Goal: Task Accomplishment & Management: Manage account settings

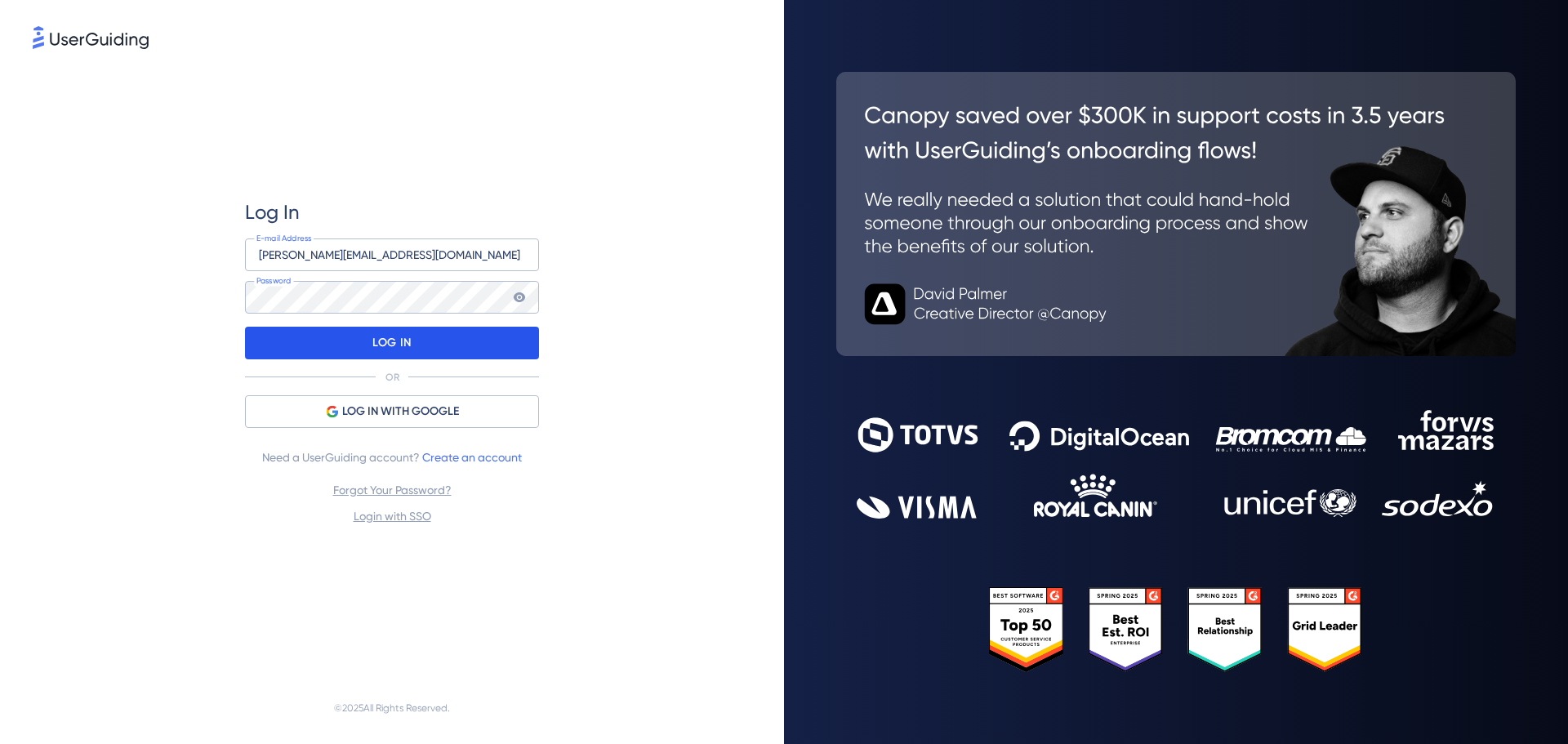
click at [408, 342] on p "LOG IN" at bounding box center [392, 343] width 38 height 27
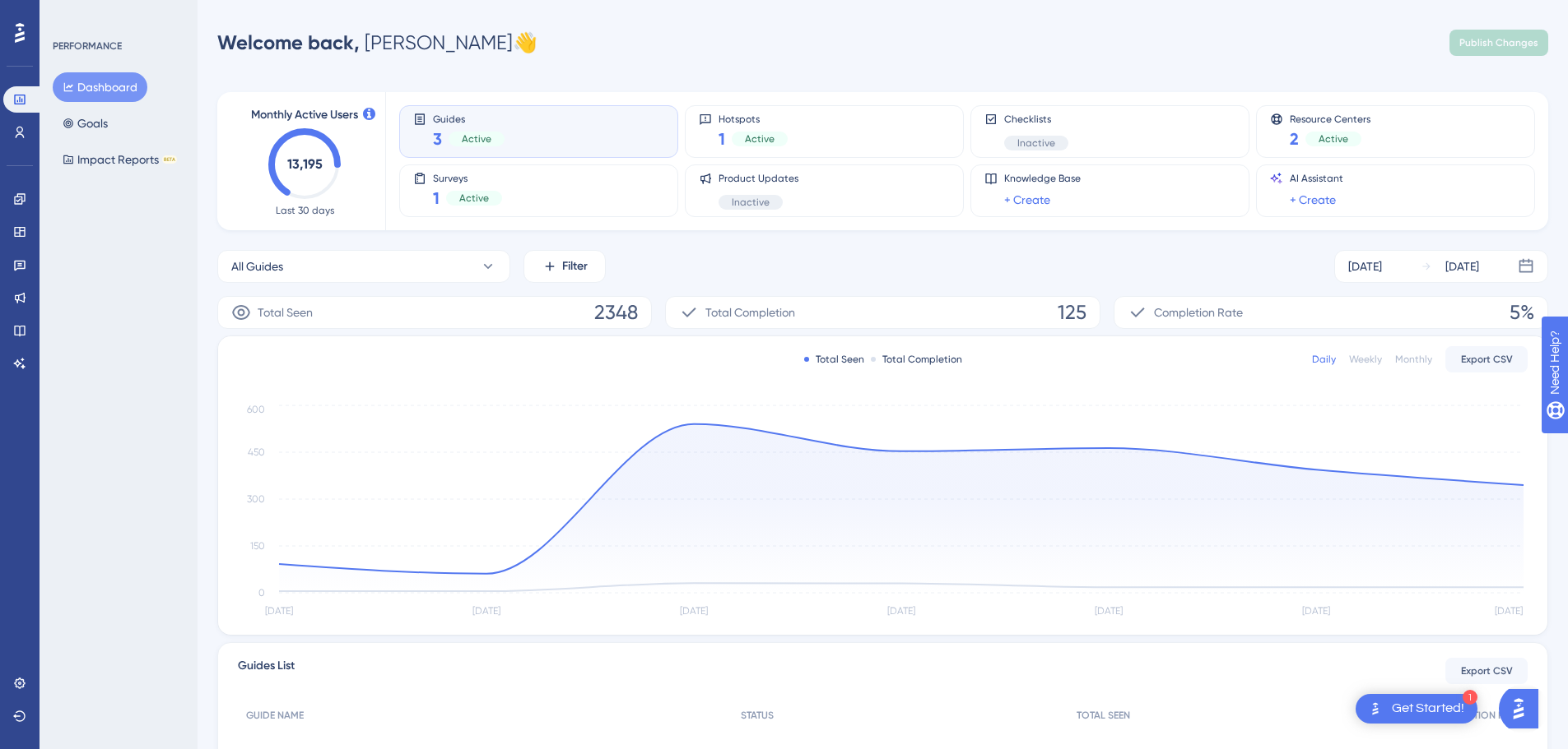
click at [19, 32] on icon at bounding box center [20, 33] width 10 height 22
click at [26, 322] on link at bounding box center [19, 330] width 33 height 27
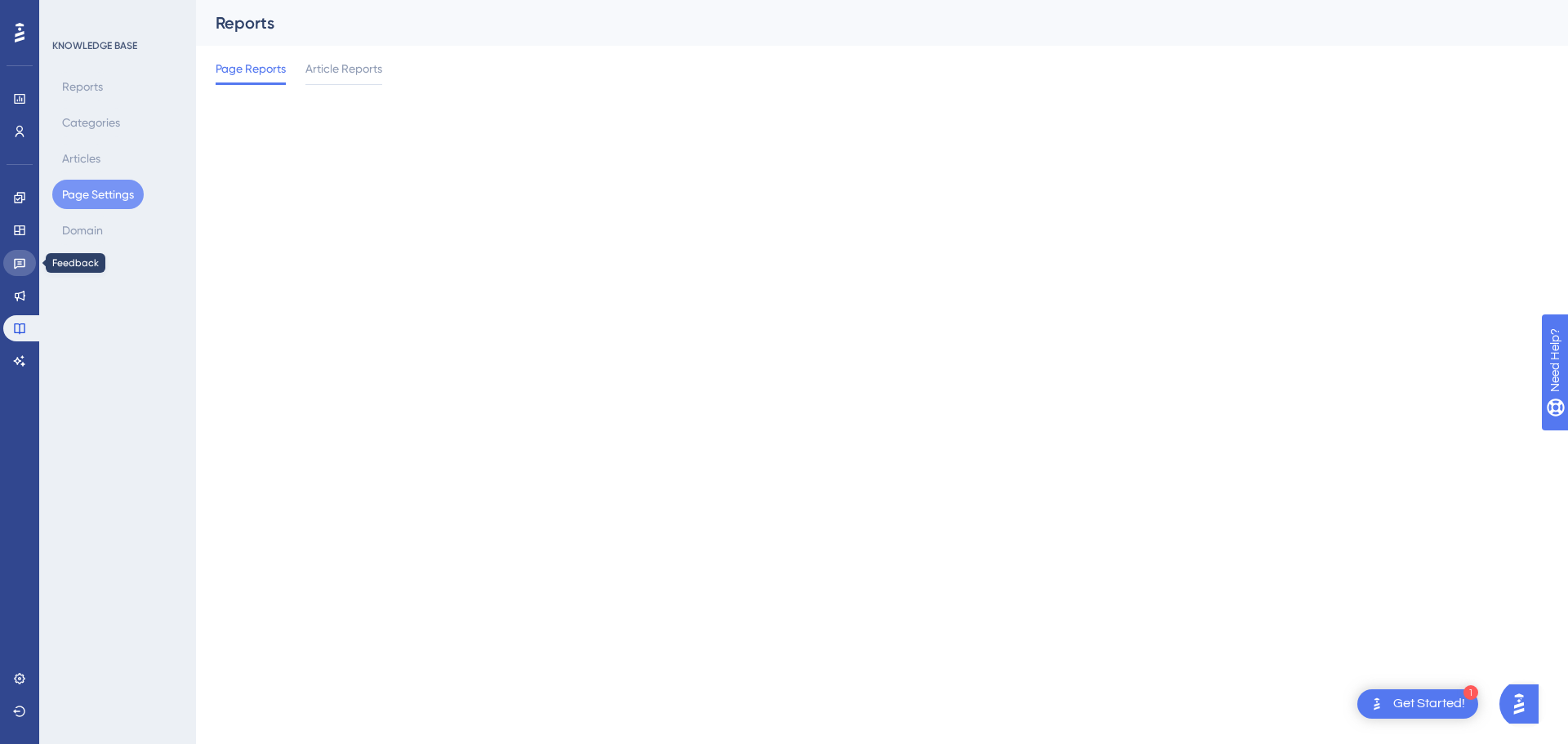
click at [17, 261] on icon at bounding box center [19, 262] width 13 height 13
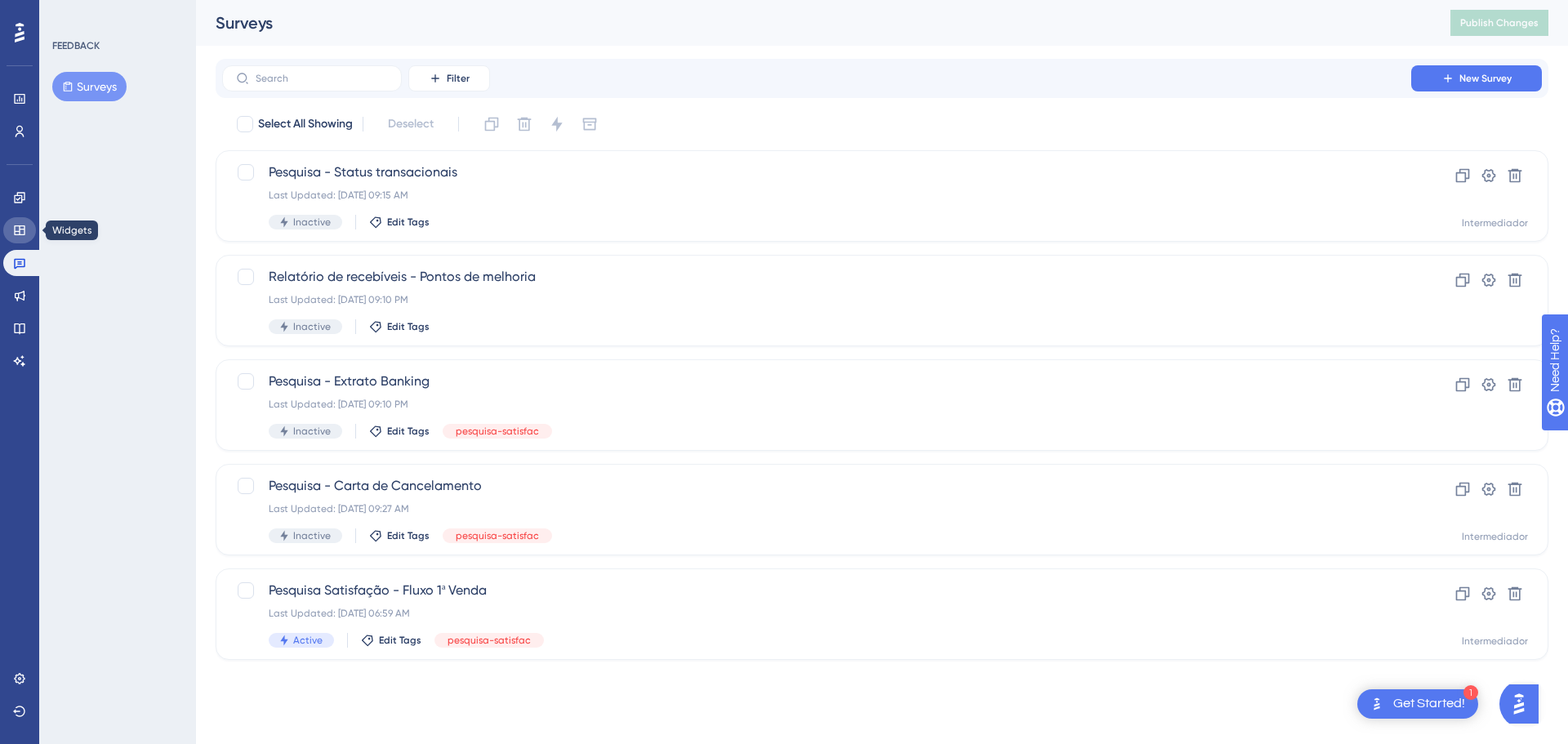
click at [17, 222] on link at bounding box center [19, 230] width 32 height 27
click at [16, 199] on icon at bounding box center [19, 197] width 13 height 13
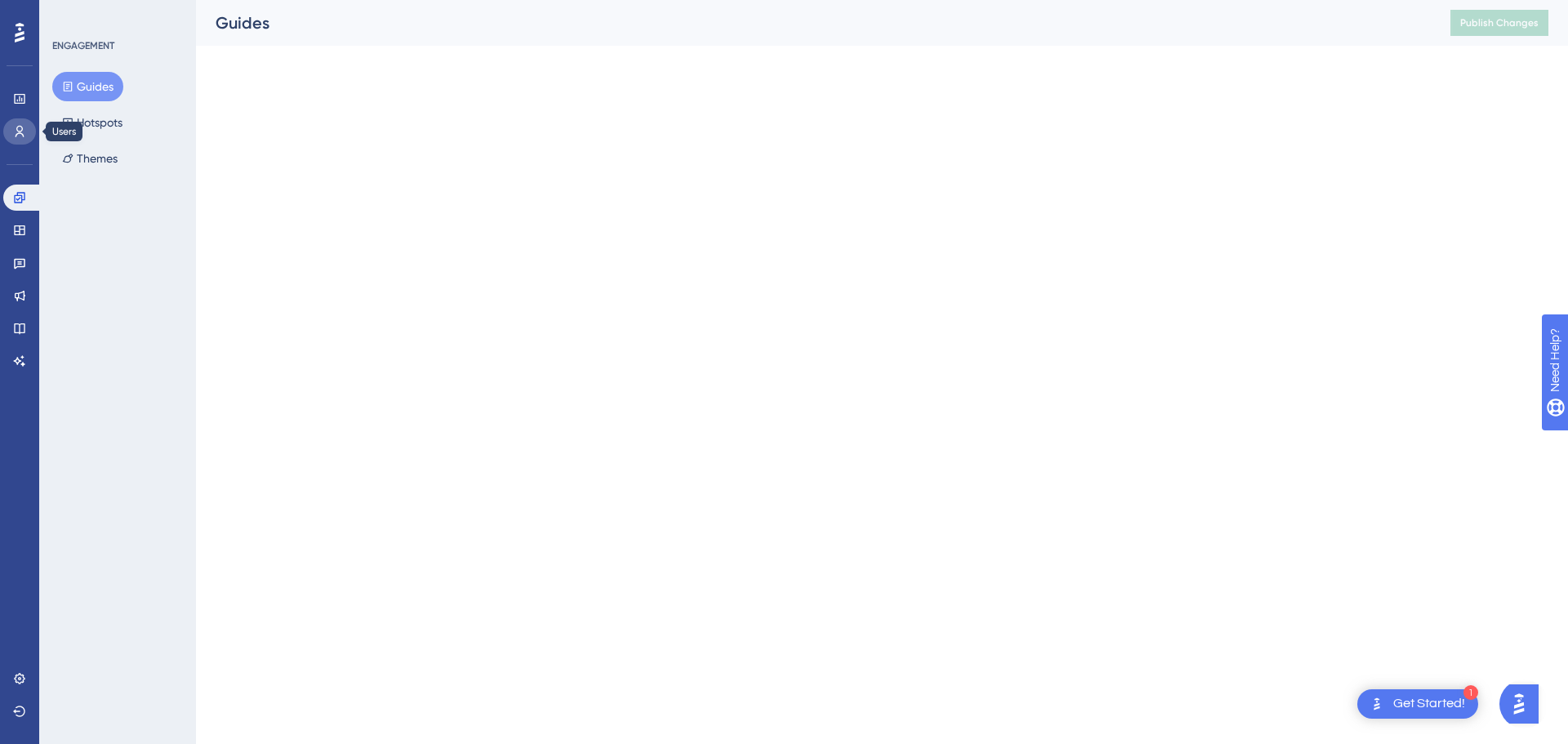
click at [16, 137] on icon at bounding box center [19, 131] width 13 height 13
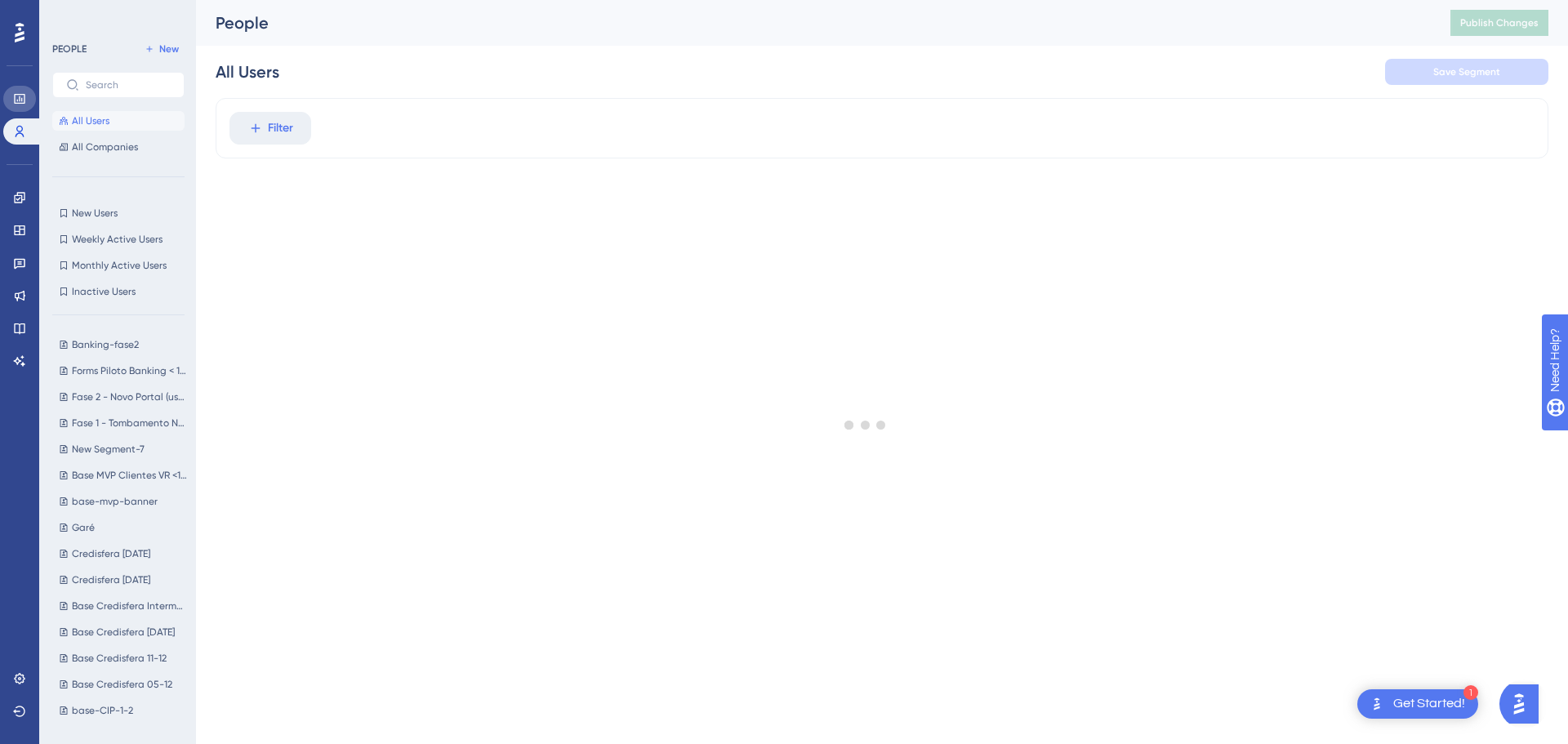
click at [21, 95] on icon at bounding box center [19, 99] width 11 height 10
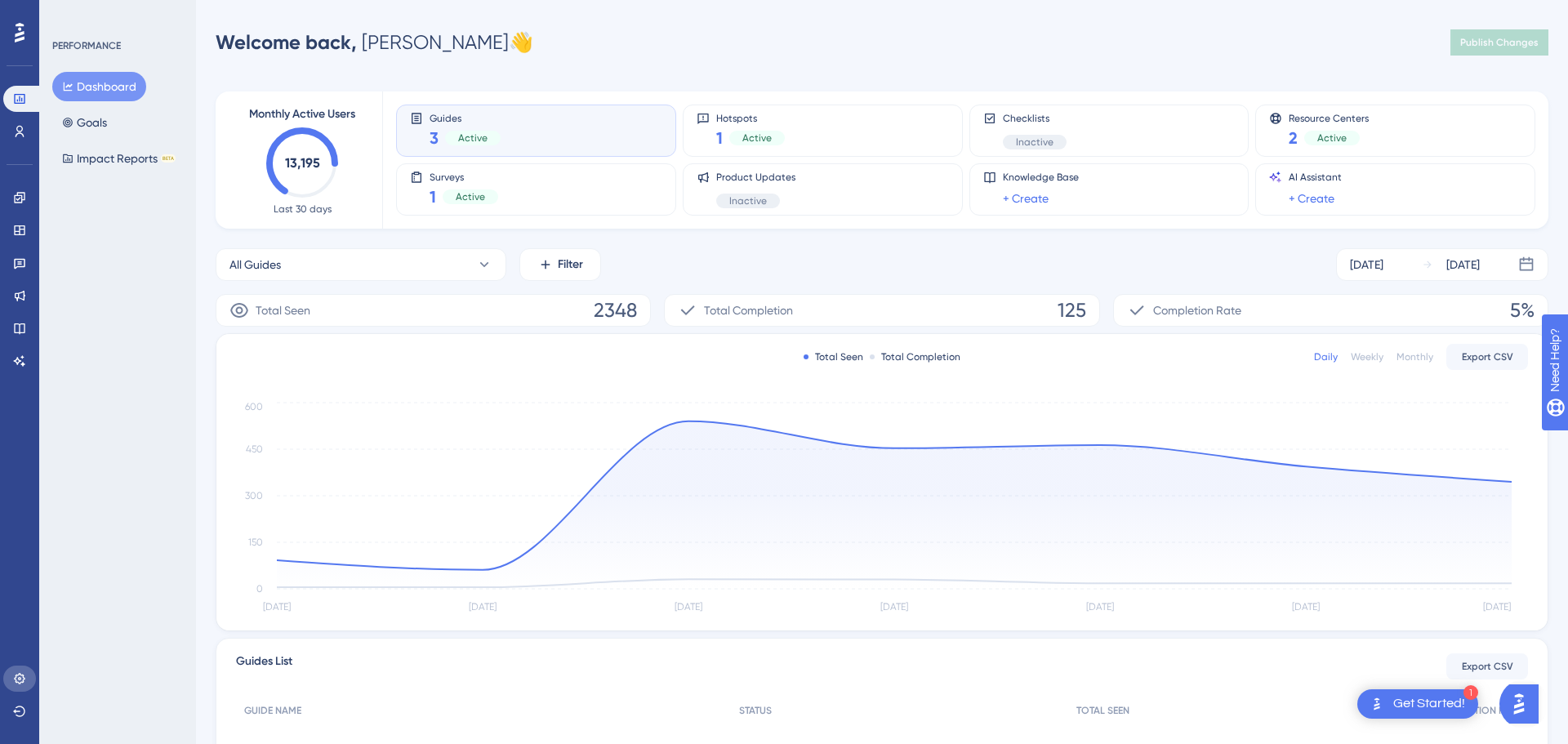
click at [24, 685] on icon at bounding box center [19, 678] width 13 height 13
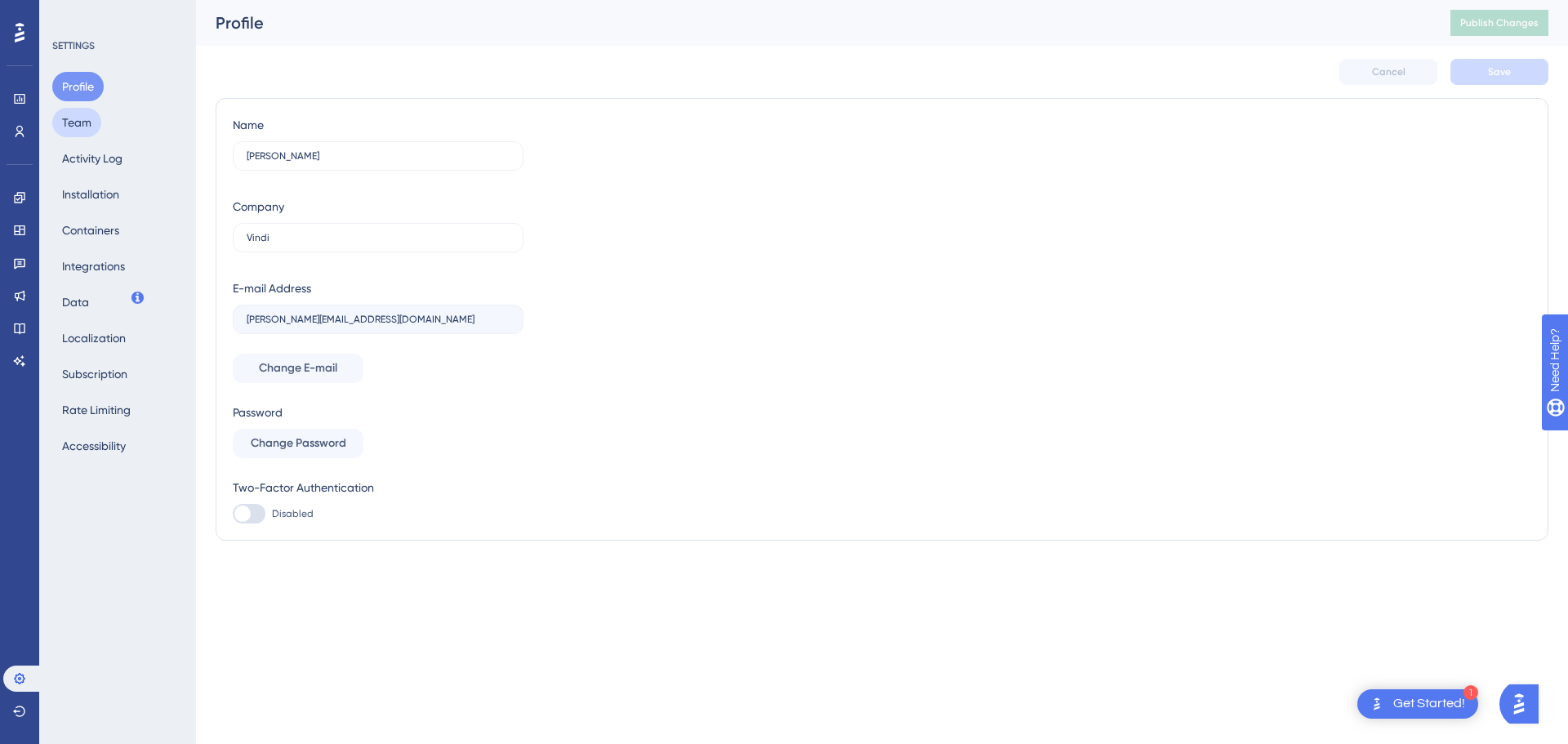
click at [76, 124] on button "Team" at bounding box center [77, 123] width 49 height 29
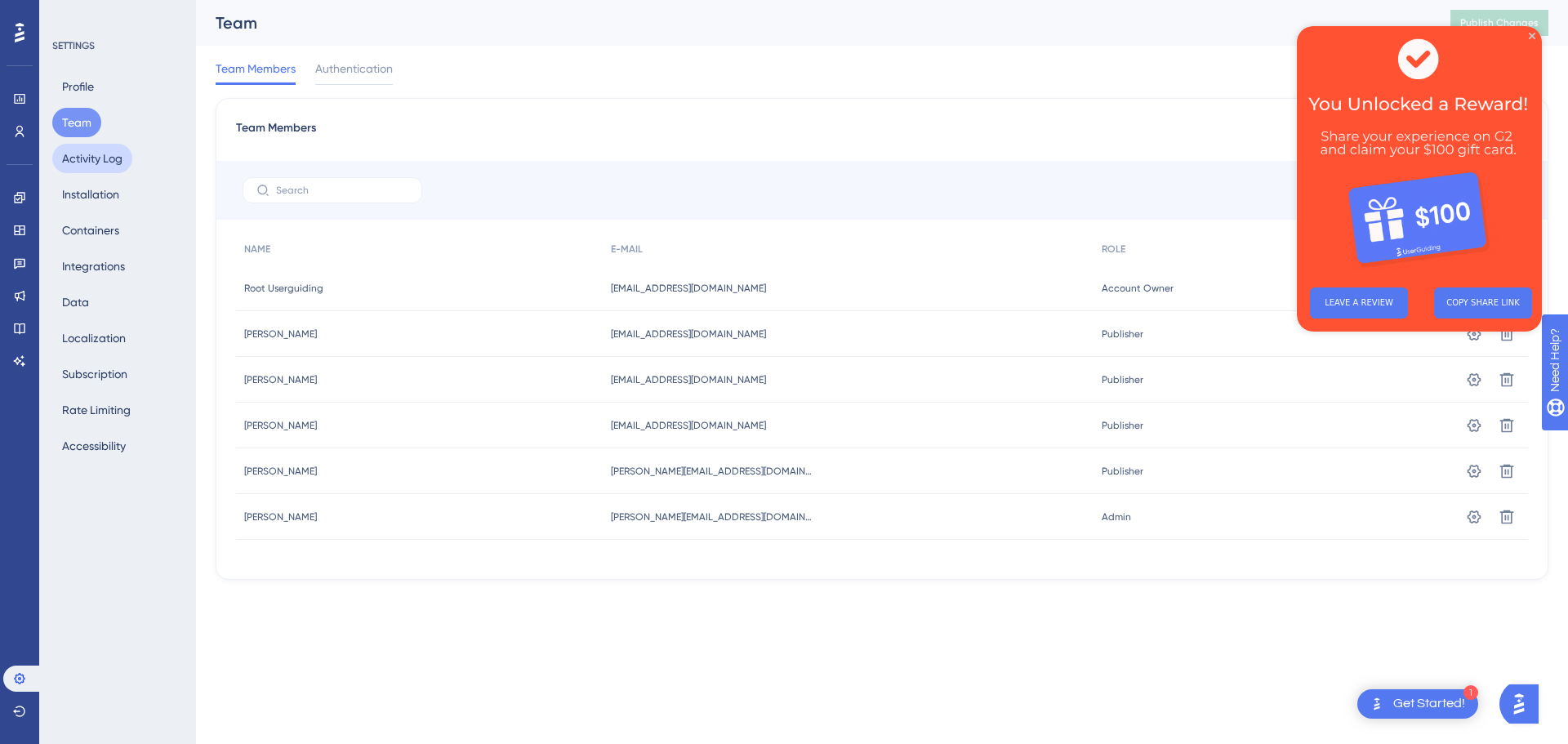
click at [92, 161] on button "Activity Log" at bounding box center [92, 159] width 80 height 29
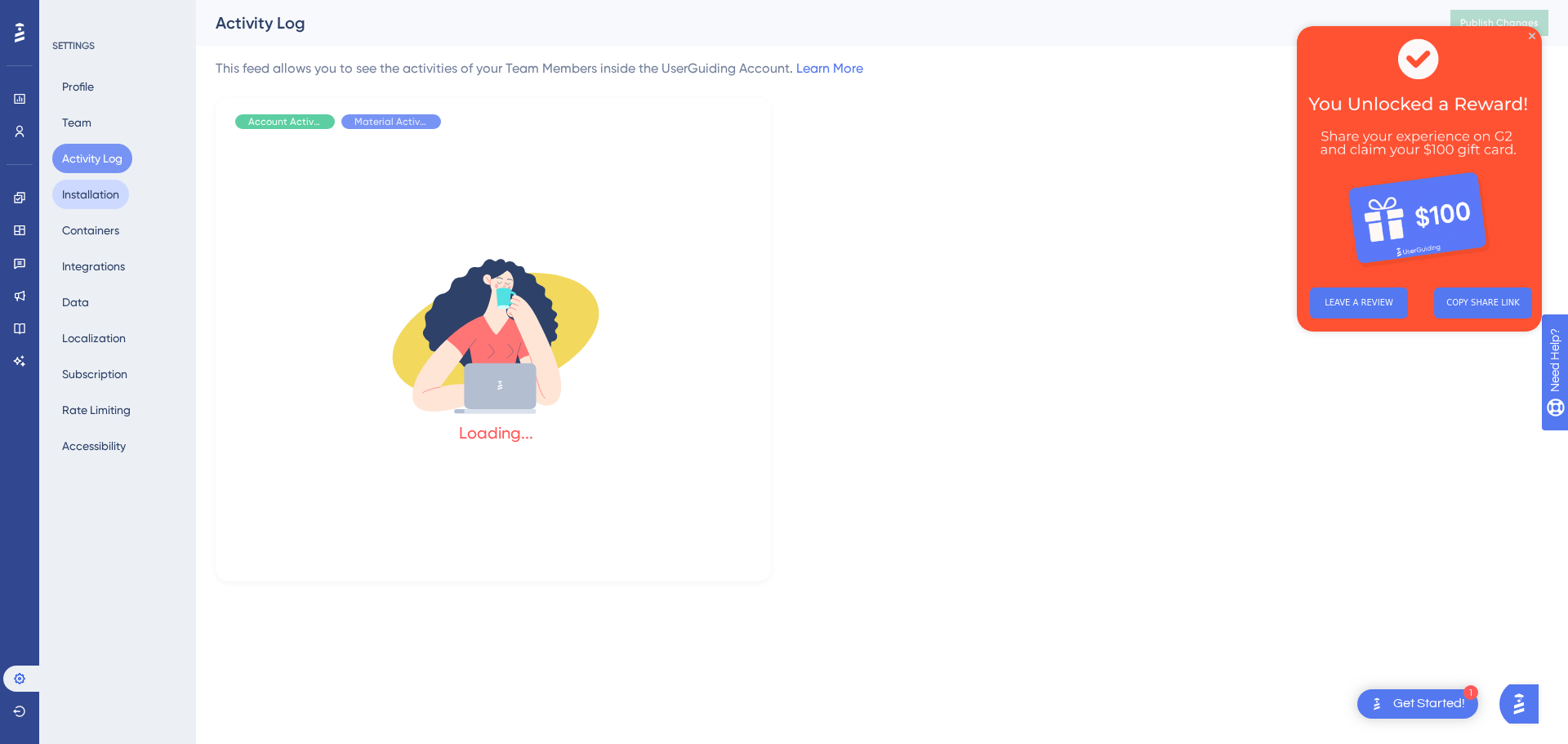
click at [88, 196] on button "Installation" at bounding box center [90, 194] width 77 height 29
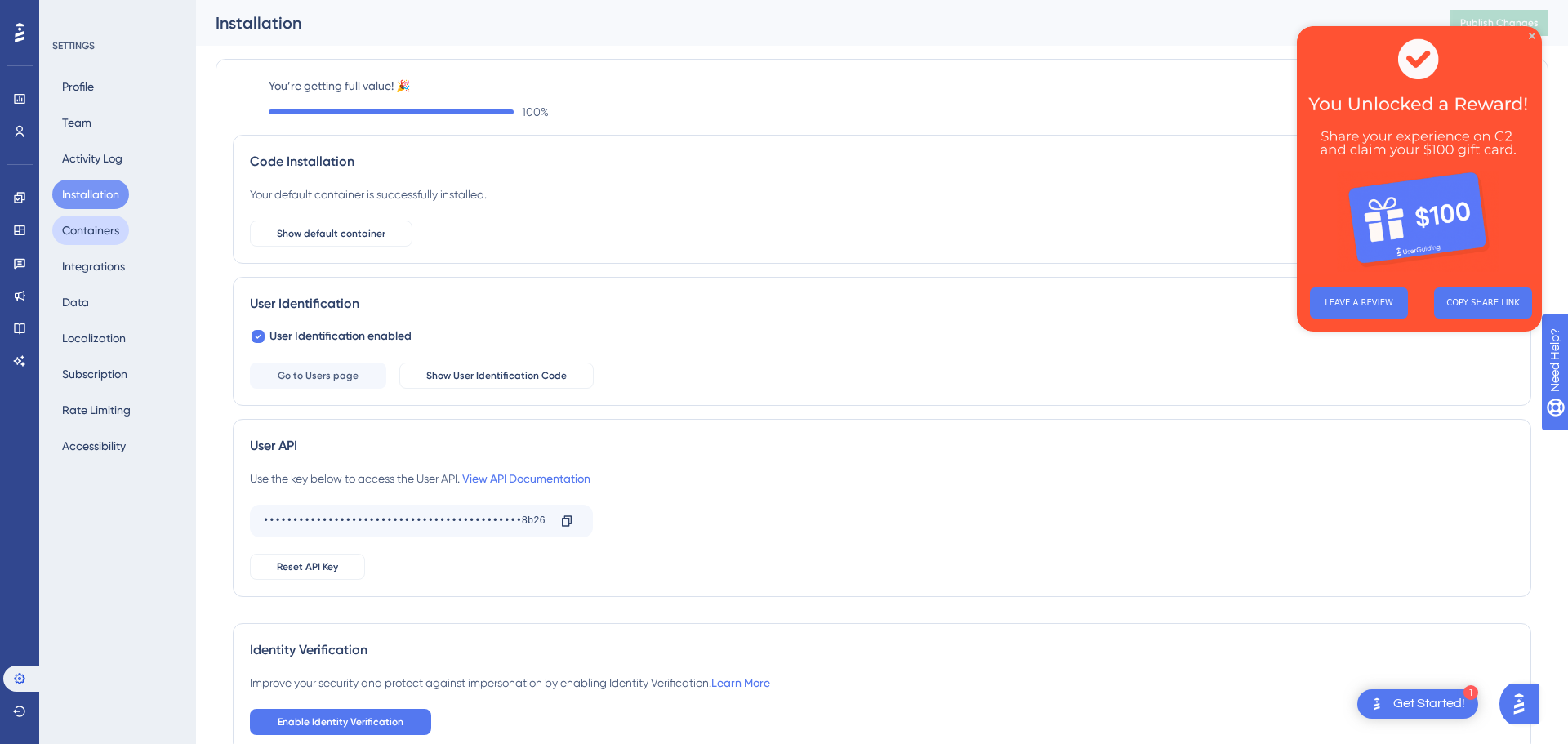
click at [100, 234] on button "Containers" at bounding box center [90, 231] width 77 height 29
click at [100, 265] on button "Integrations" at bounding box center [93, 266] width 82 height 29
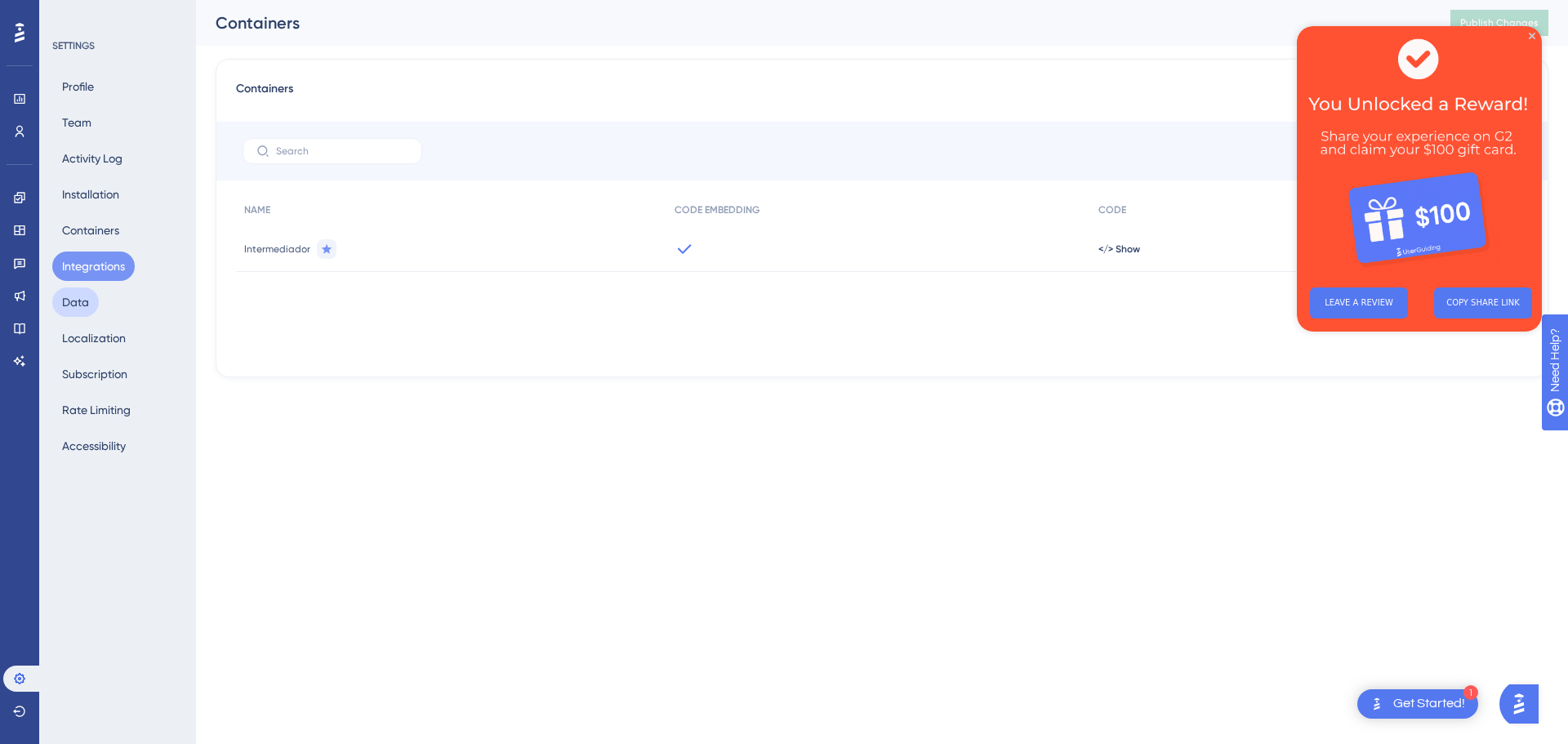
click at [81, 306] on button "Data" at bounding box center [75, 302] width 46 height 29
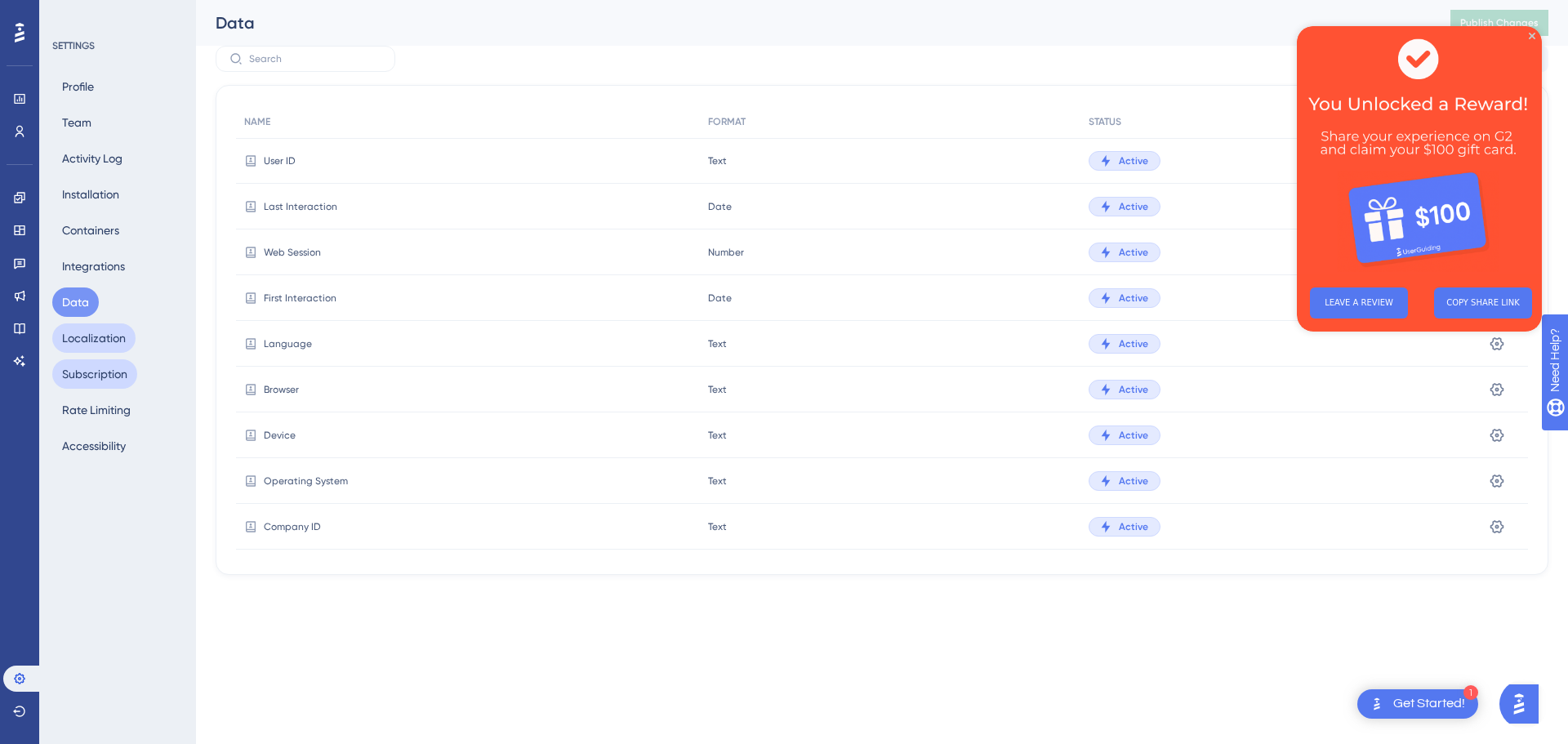
click at [92, 329] on button "Localization" at bounding box center [93, 339] width 83 height 29
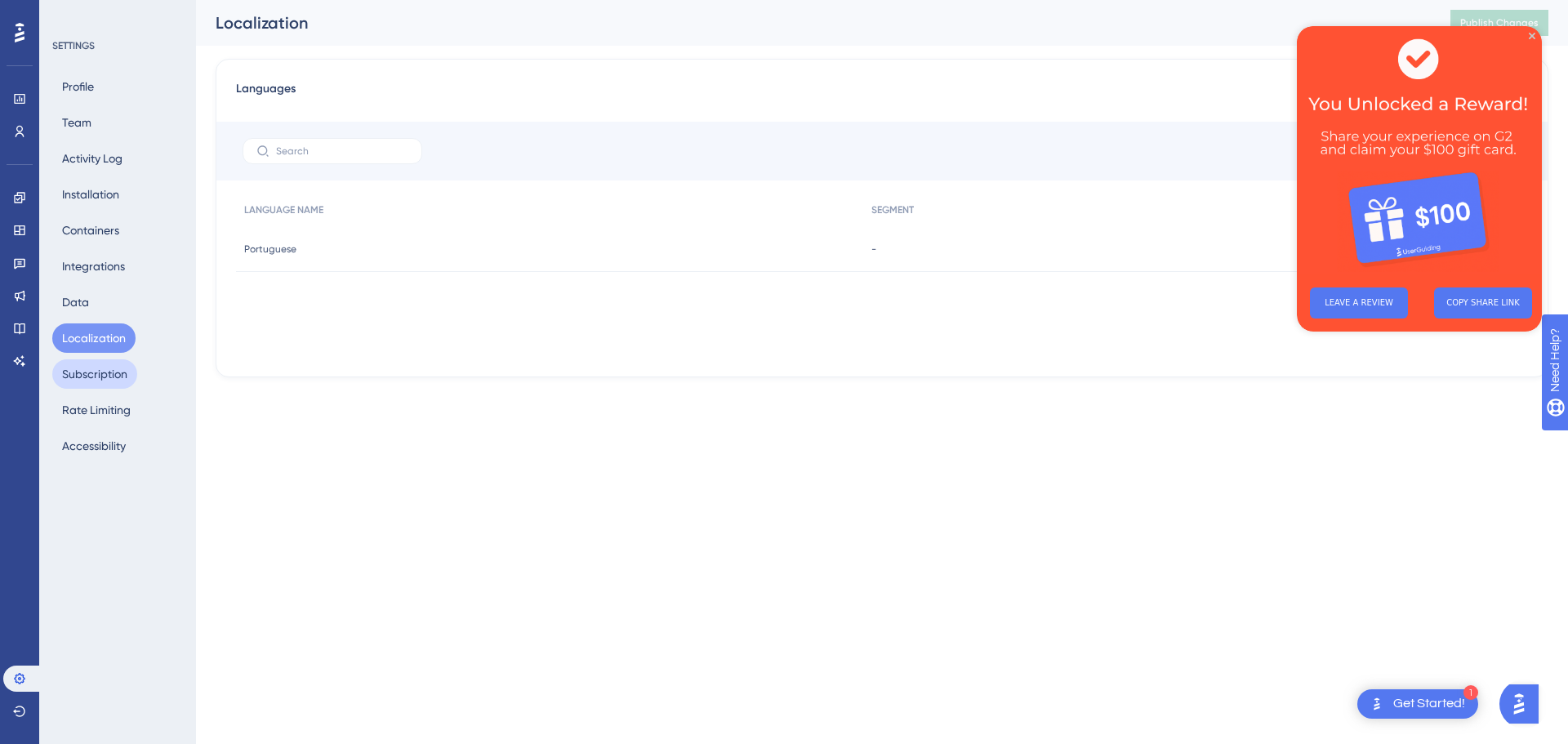
click at [100, 375] on button "Subscription" at bounding box center [94, 374] width 85 height 29
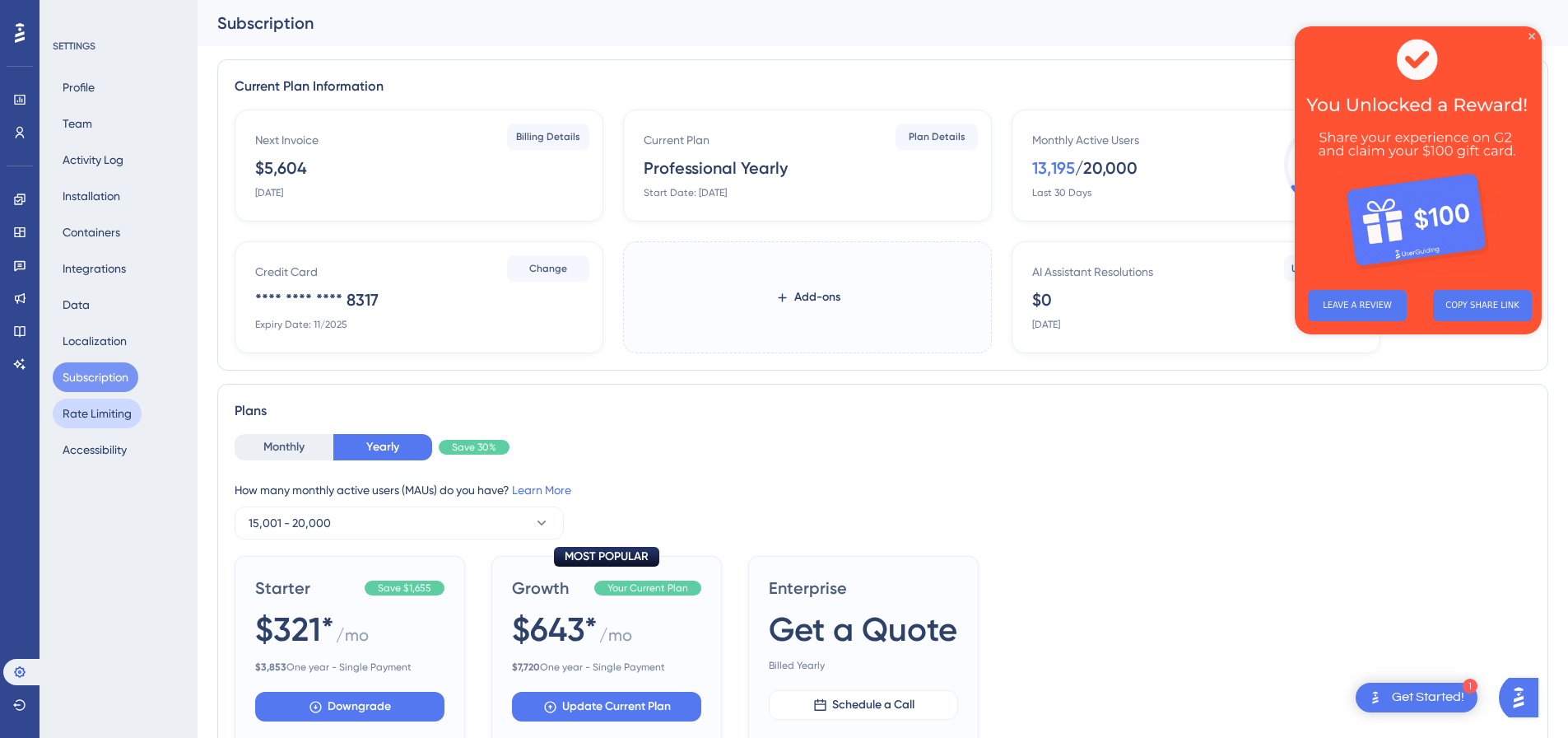
click at [109, 414] on button "Rate Limiting" at bounding box center [97, 414] width 89 height 30
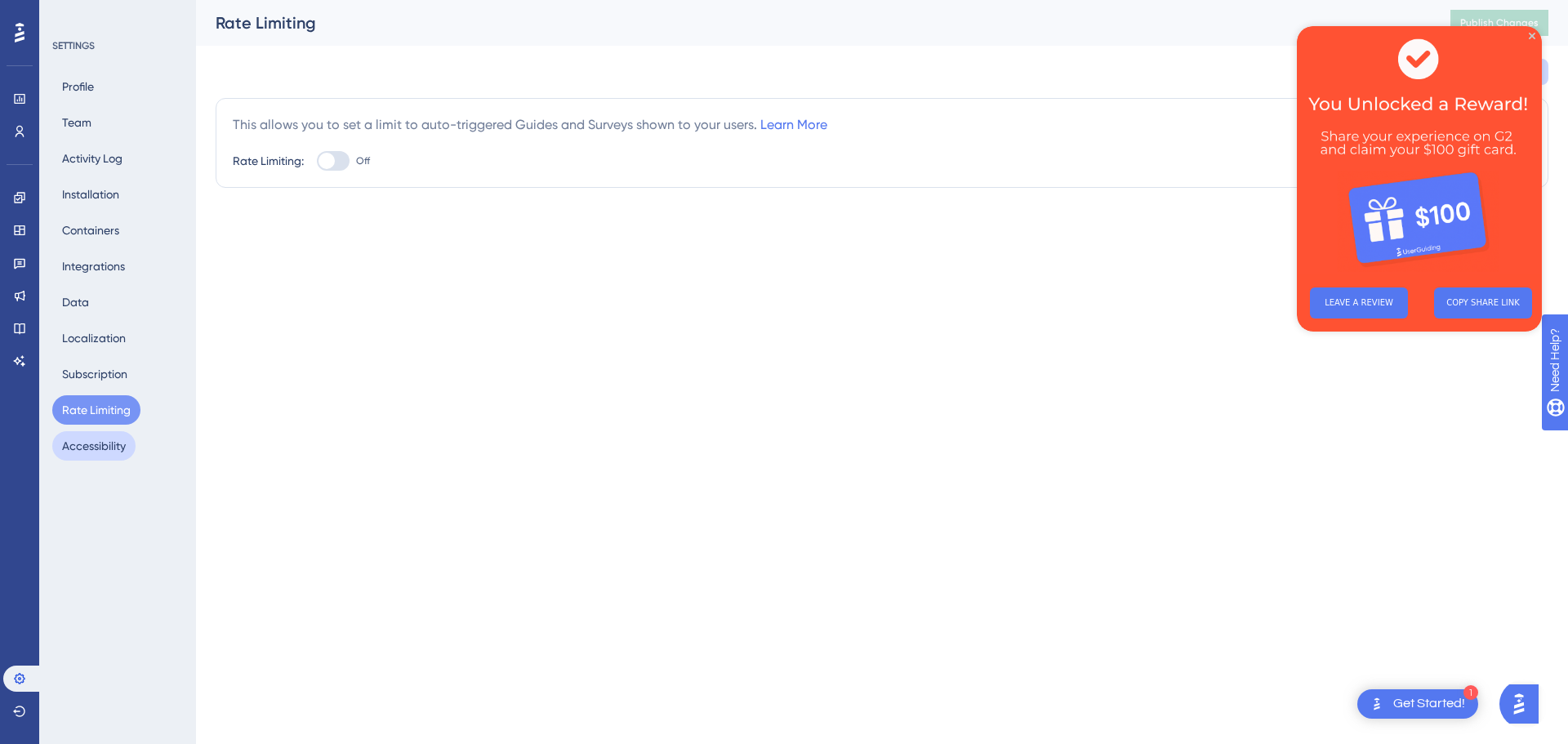
click at [113, 445] on button "Accessibility" at bounding box center [93, 447] width 83 height 29
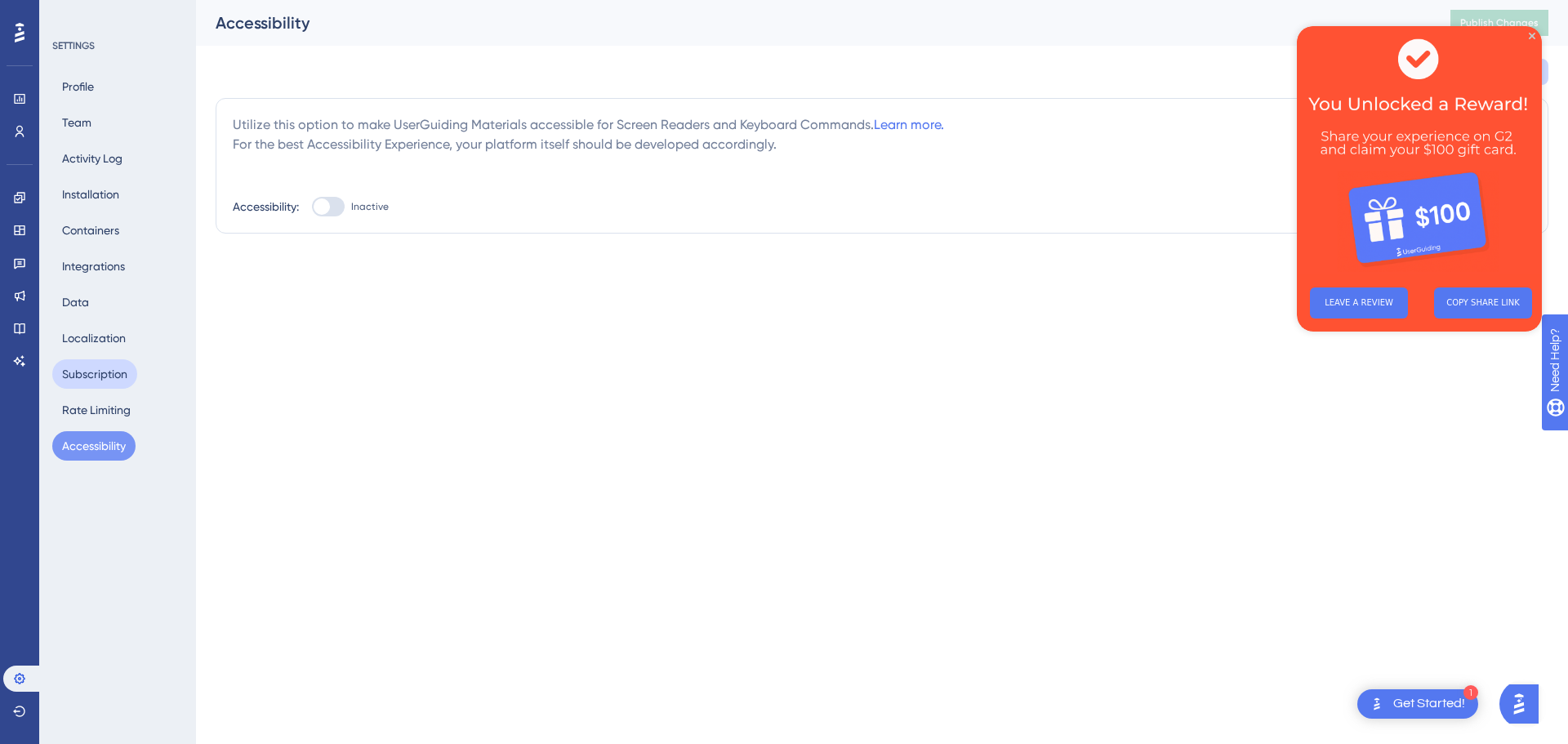
click at [102, 362] on button "Subscription" at bounding box center [94, 374] width 85 height 29
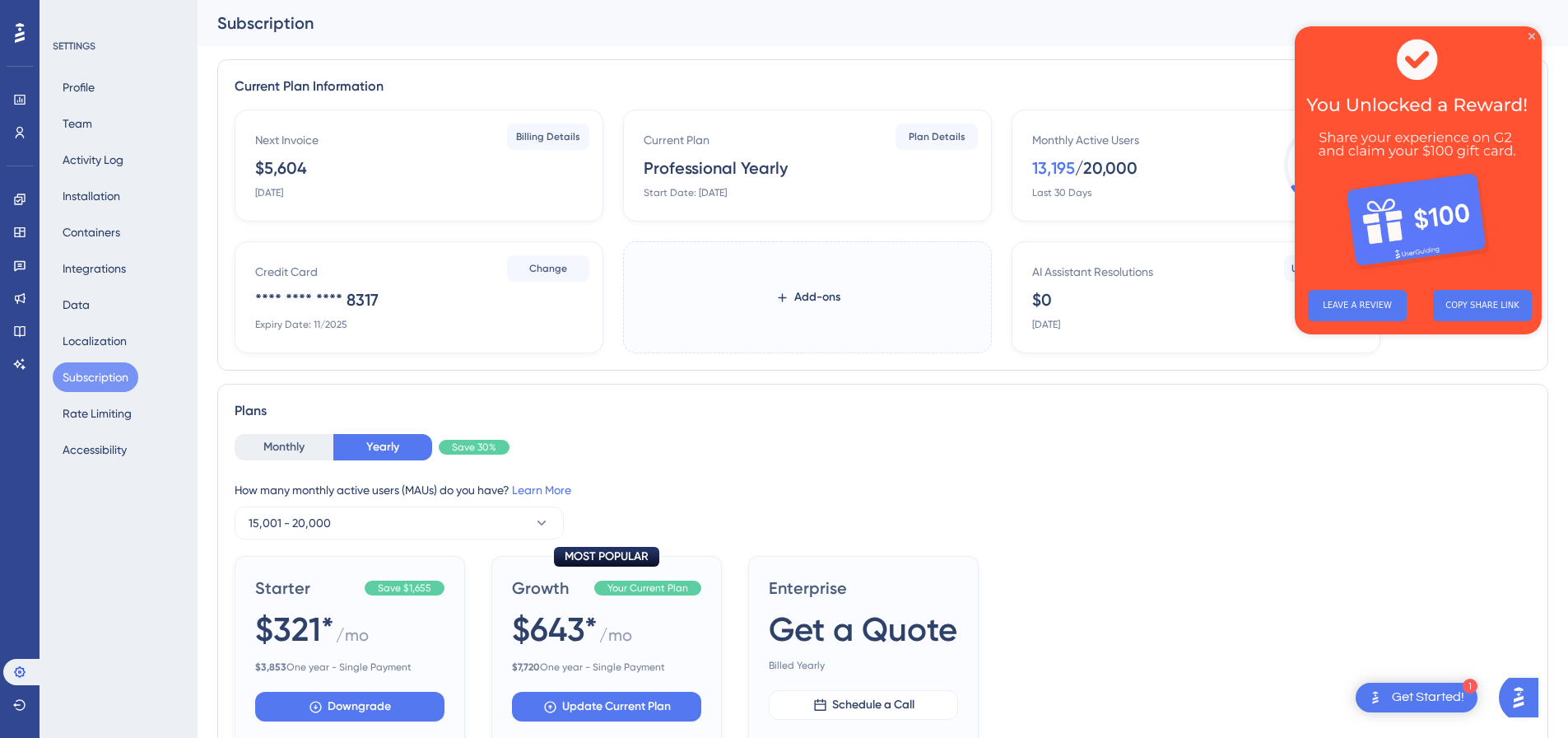
click at [1531, 32] on img at bounding box center [1419, 151] width 247 height 250
click at [1532, 34] on icon "Close Preview" at bounding box center [1531, 36] width 7 height 7
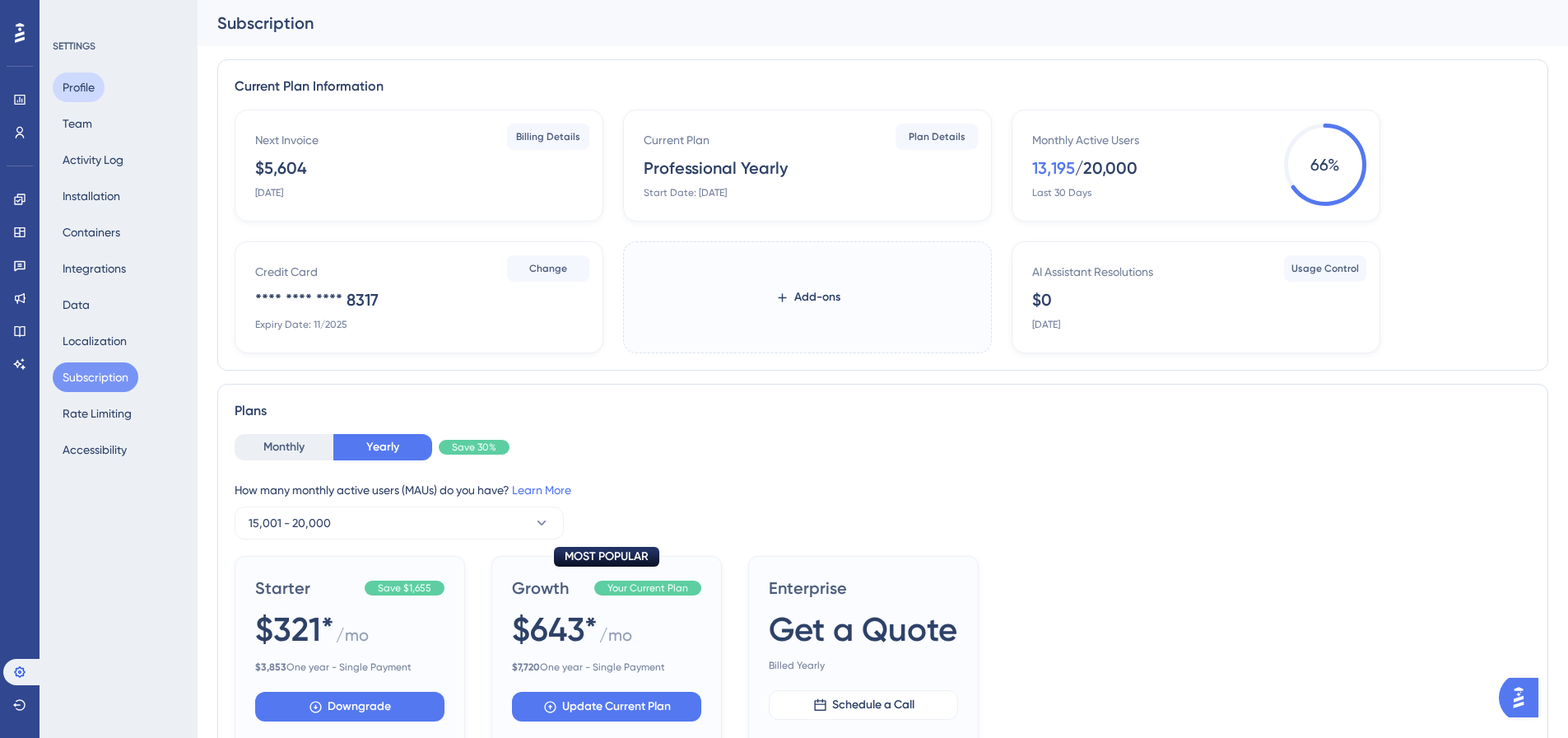
drag, startPoint x: 85, startPoint y: 88, endPoint x: 209, endPoint y: 223, distance: 183.3
click at [85, 88] on button "Profile" at bounding box center [78, 87] width 51 height 30
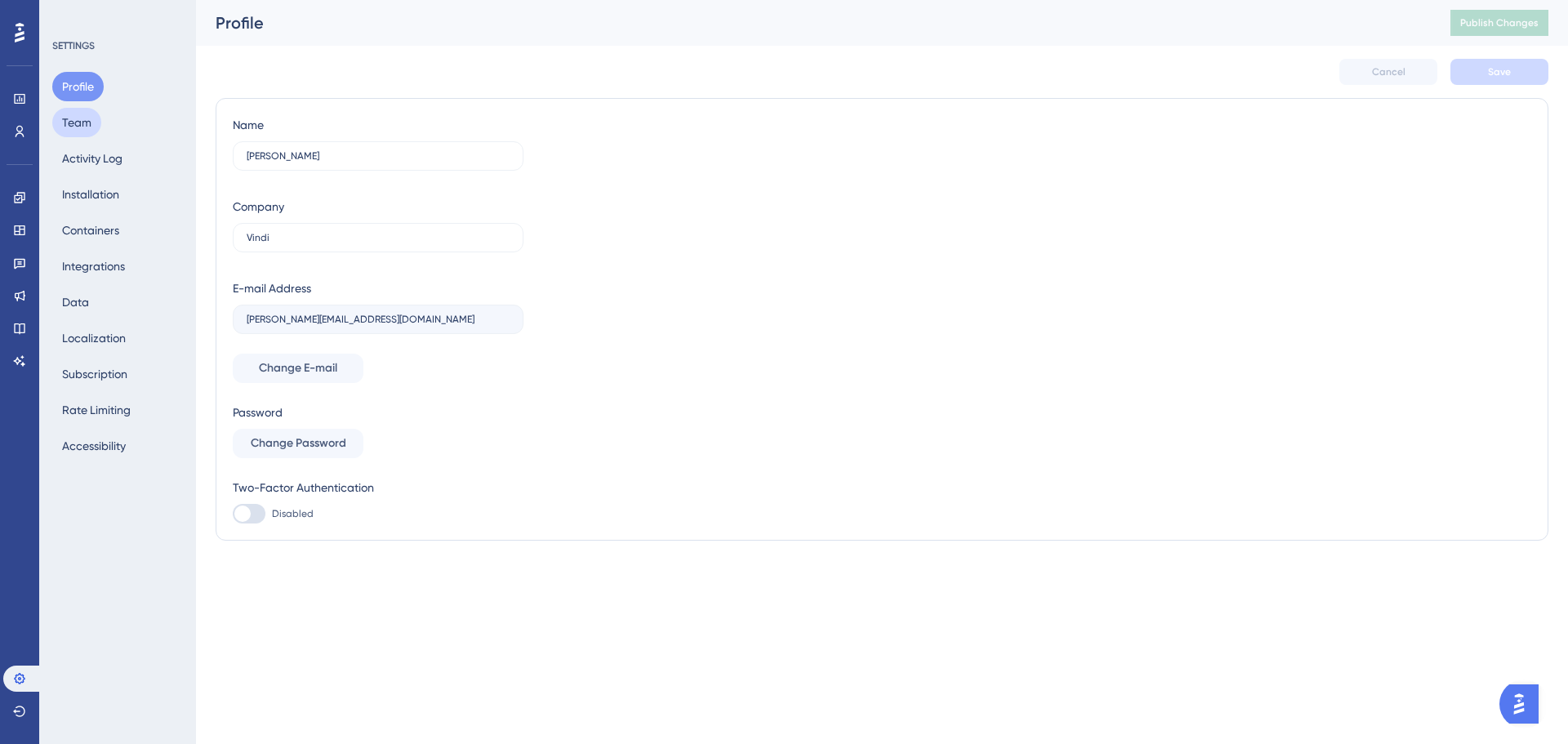
click at [90, 121] on button "Team" at bounding box center [77, 123] width 49 height 29
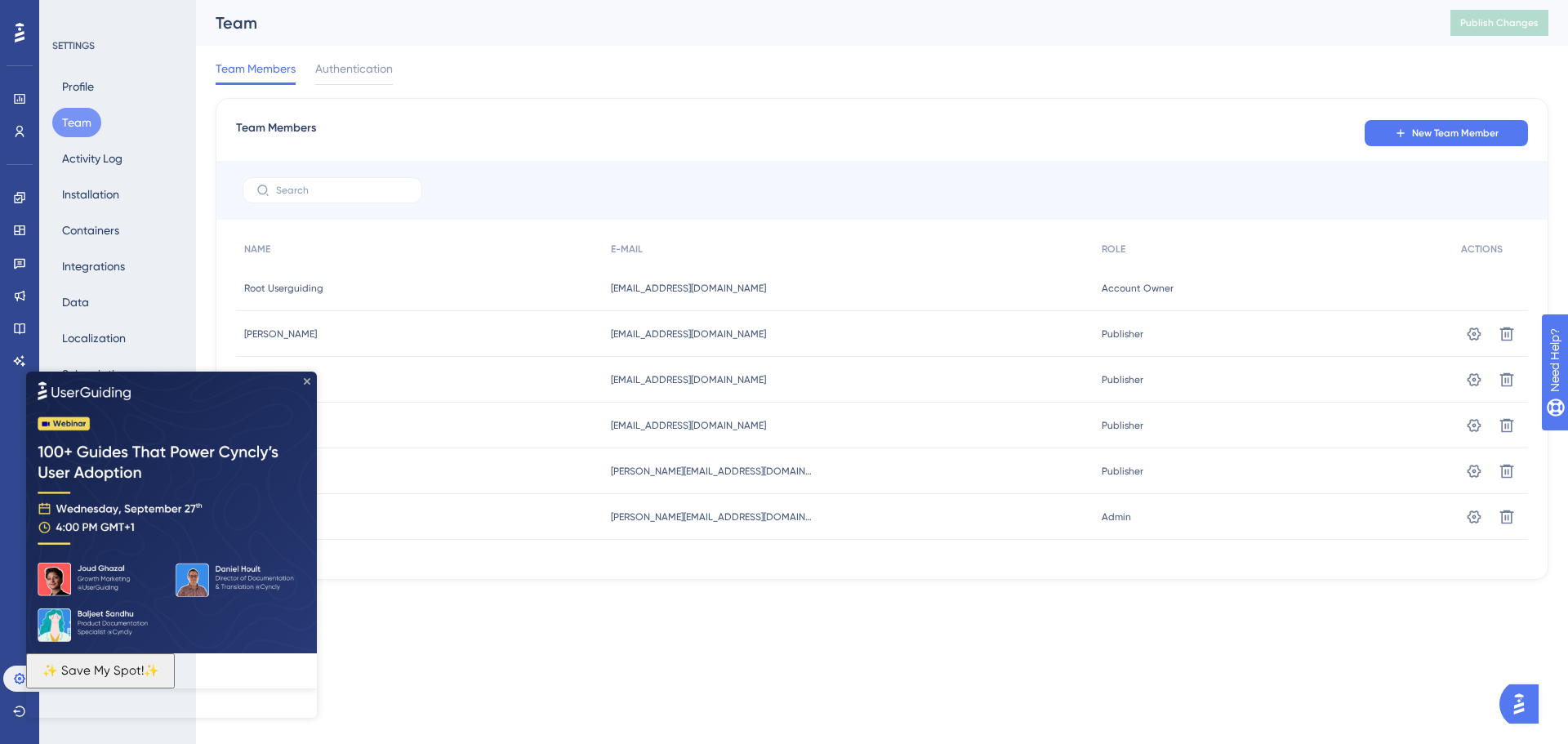
drag, startPoint x: 307, startPoint y: 381, endPoint x: 386, endPoint y: 829, distance: 454.9
click at [307, 381] on icon "Close Preview" at bounding box center [307, 381] width 7 height 7
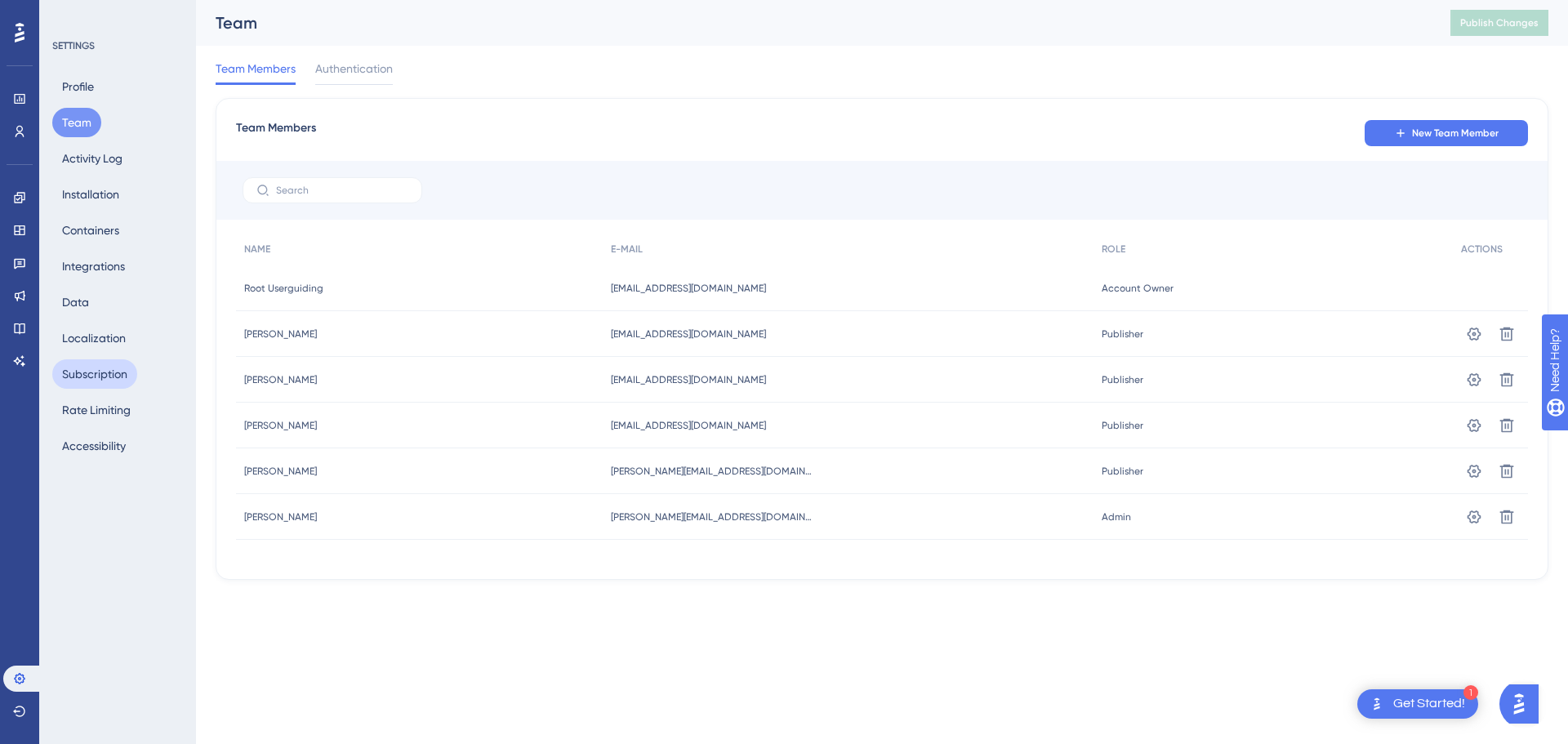
click at [100, 382] on button "Subscription" at bounding box center [94, 374] width 85 height 29
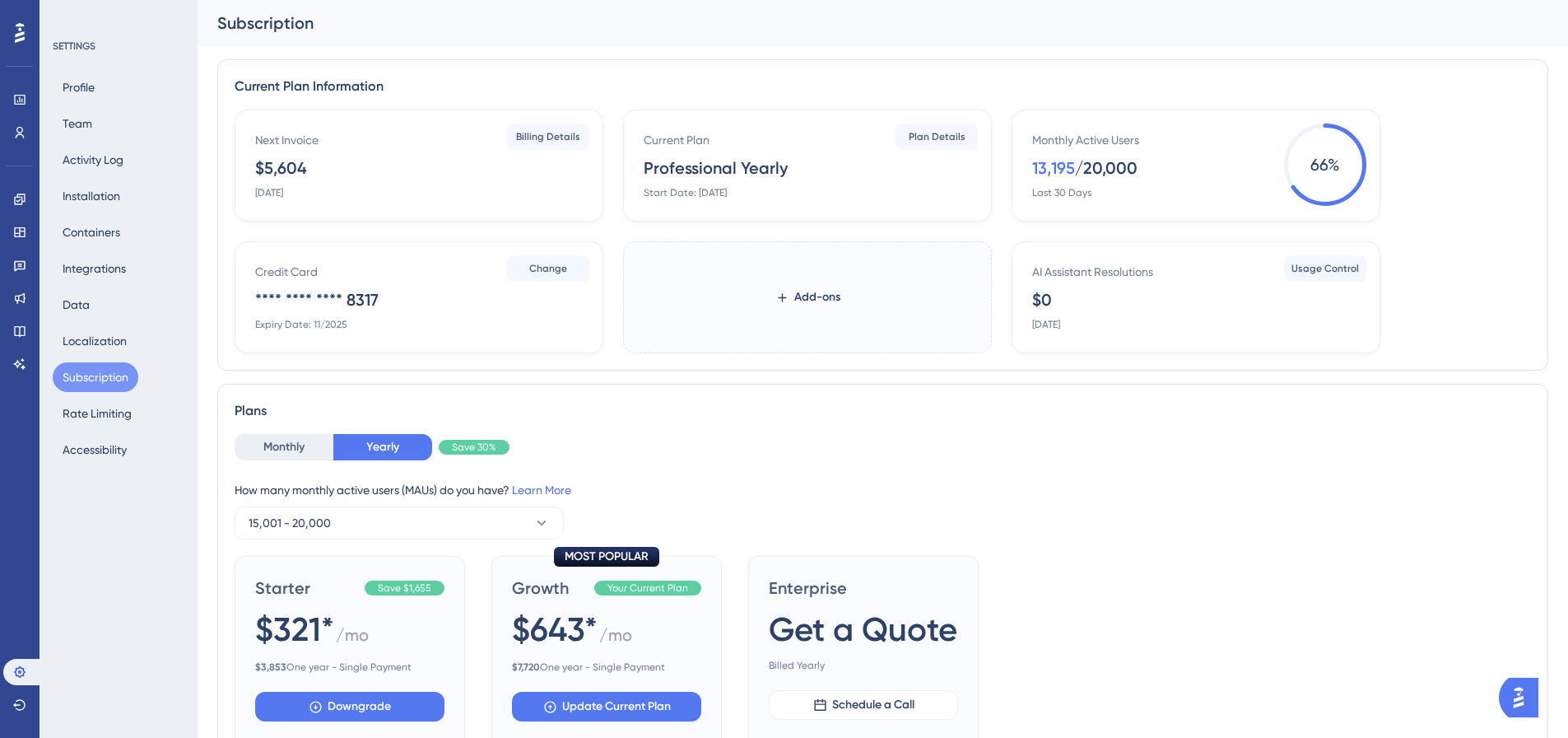
click at [15, 28] on icon at bounding box center [20, 33] width 10 height 22
